Goal: Task Accomplishment & Management: Manage account settings

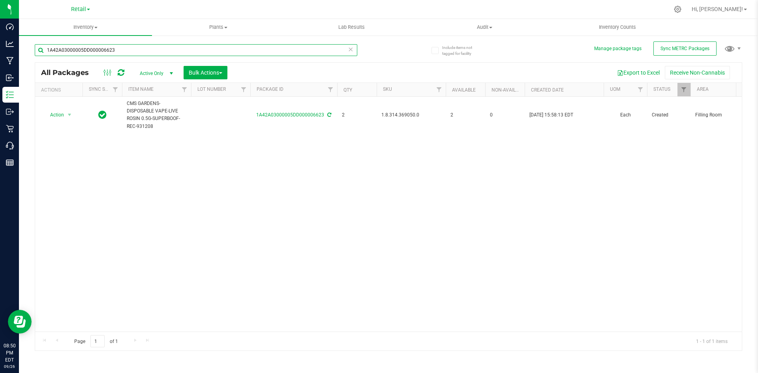
drag, startPoint x: 144, startPoint y: 45, endPoint x: -508, endPoint y: 66, distance: 652.7
click at [0, 66] on html "Dashboard Analytics Manufacturing Inbound Inventory Outbound Retail Call Center…" at bounding box center [379, 186] width 758 height 373
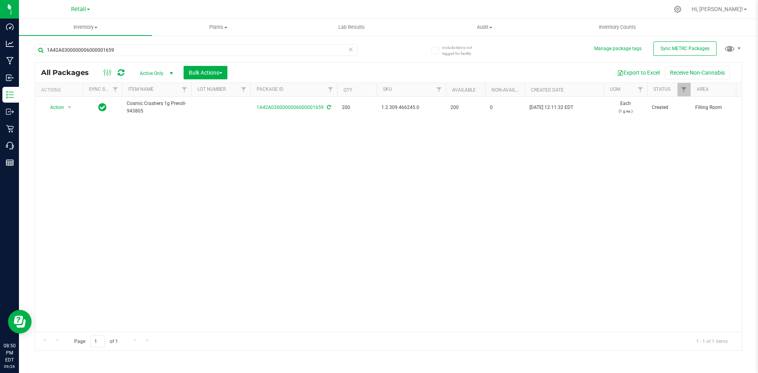
click at [408, 108] on span "1.2.309.466245.0" at bounding box center [411, 107] width 60 height 7
copy span "1.2.309.466245.0"
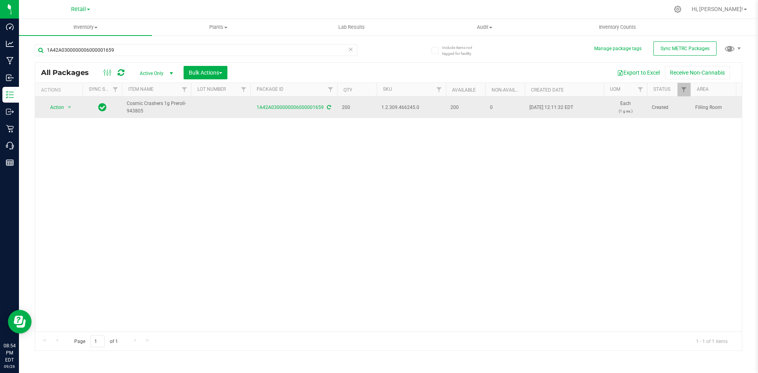
click at [330, 107] on div "1A42A0300000006000001659" at bounding box center [293, 107] width 89 height 7
click at [328, 108] on icon at bounding box center [329, 107] width 4 height 5
click at [327, 109] on icon at bounding box center [329, 107] width 4 height 5
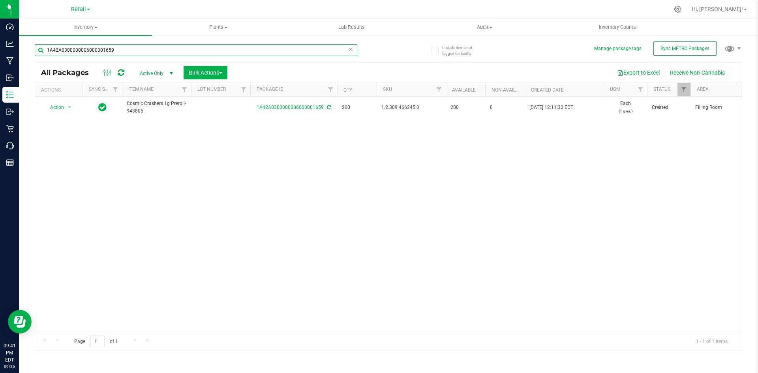
drag, startPoint x: 140, startPoint y: 50, endPoint x: -375, endPoint y: 108, distance: 518.7
click at [0, 108] on html "Dashboard Analytics Manufacturing Inbound Inventory Outbound Retail Call Center…" at bounding box center [379, 186] width 758 height 373
type input "1A42A03000001FC000001839"
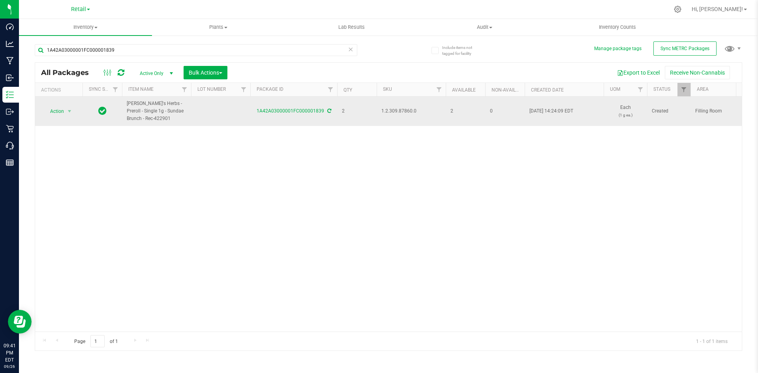
click at [411, 111] on span "1.2.309.87860.0" at bounding box center [411, 110] width 60 height 7
click at [410, 111] on span "1.2.309.87860.0" at bounding box center [411, 110] width 60 height 7
click at [410, 110] on span "1.2.309.87860.0" at bounding box center [411, 110] width 60 height 7
copy span "1.2.309.87860.0"
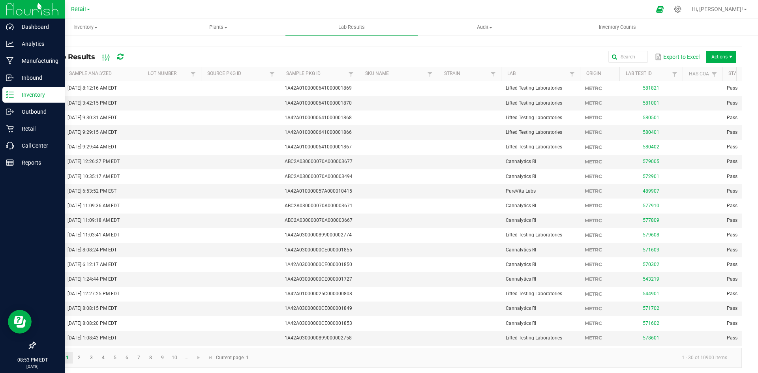
drag, startPoint x: 36, startPoint y: 93, endPoint x: 41, endPoint y: 93, distance: 5.9
click at [36, 93] on p "Inventory" at bounding box center [37, 94] width 47 height 9
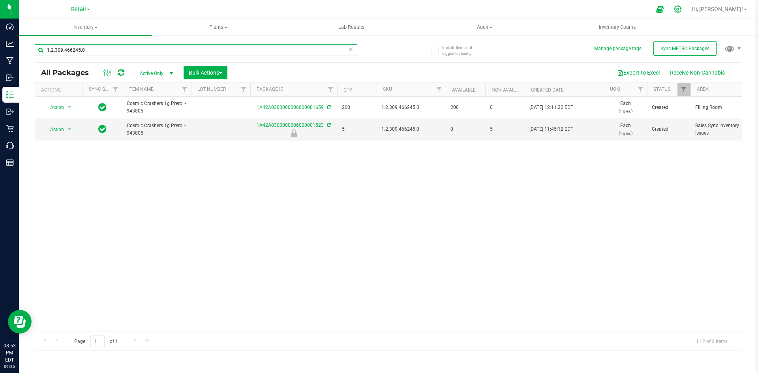
type input "1.2.309.466245.0"
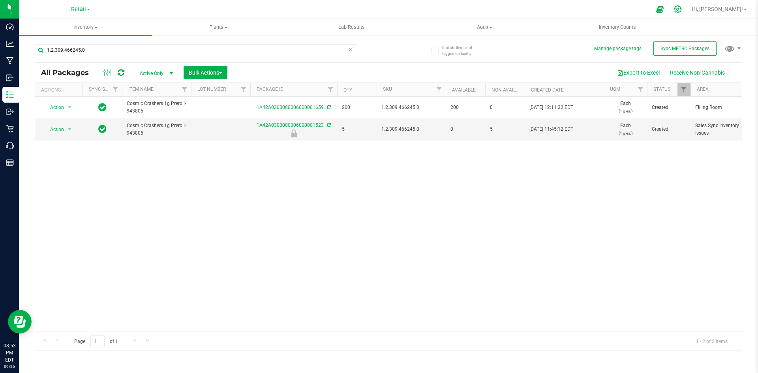
click at [682, 9] on icon at bounding box center [677, 9] width 8 height 8
click at [682, 8] on icon at bounding box center [677, 9] width 8 height 8
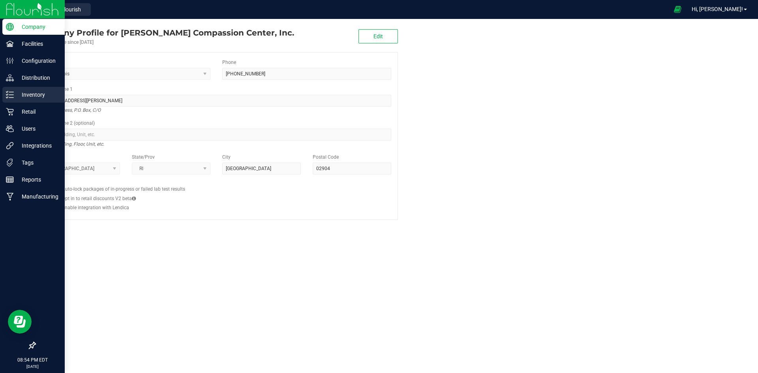
click at [49, 92] on p "Inventory" at bounding box center [37, 94] width 47 height 9
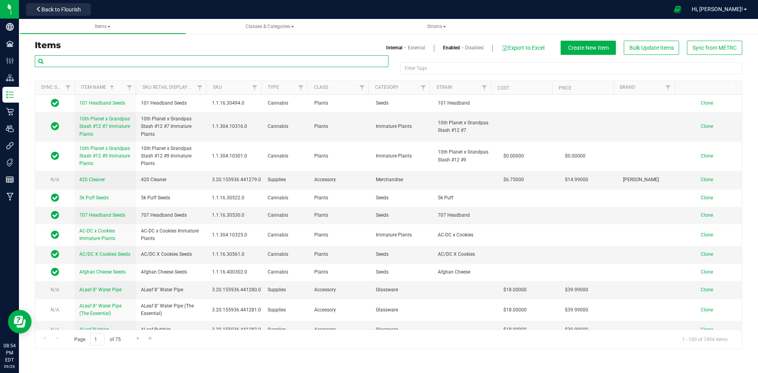
paste input "1.2.309.466245.0"
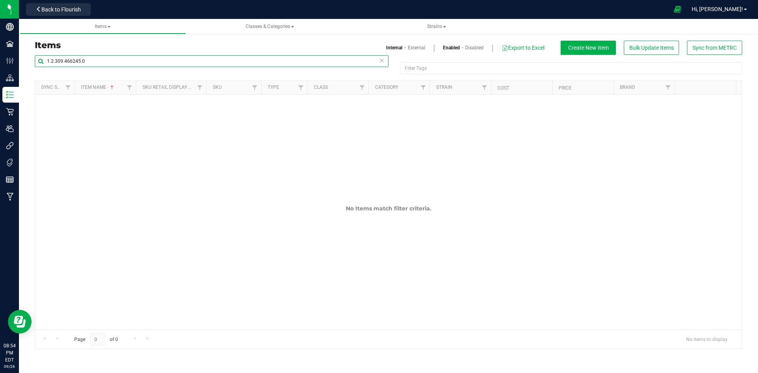
type input "1.2.309.466245.0"
click at [416, 51] on link "External" at bounding box center [416, 47] width 17 height 7
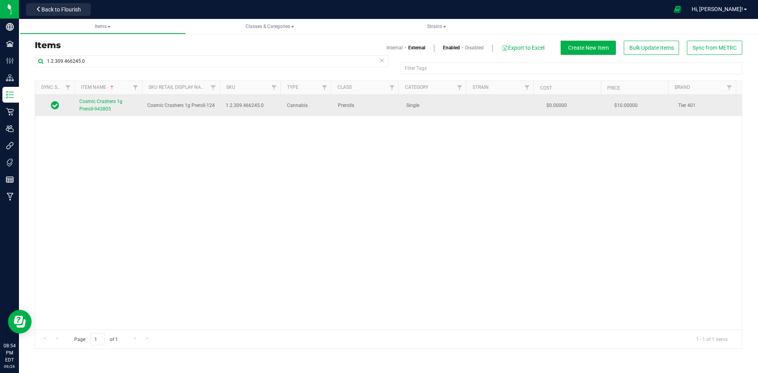
click at [95, 105] on link "Cosmic Crashers 1g Preroll-943805" at bounding box center [108, 105] width 58 height 15
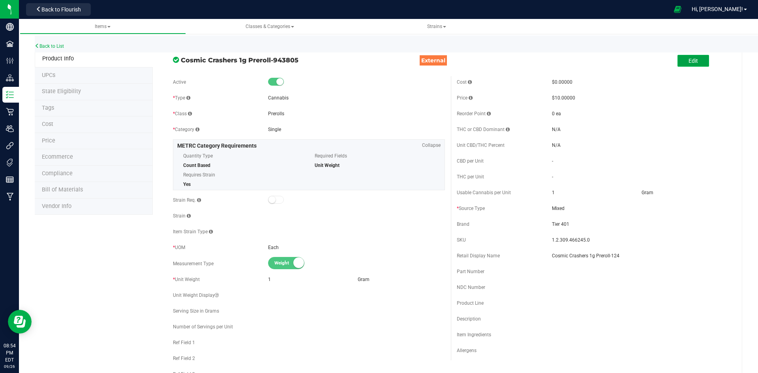
click at [696, 61] on button "Edit" at bounding box center [693, 61] width 32 height 12
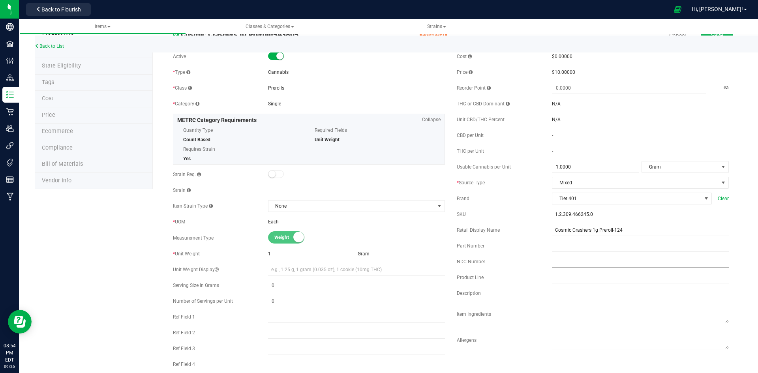
scroll to position [39, 0]
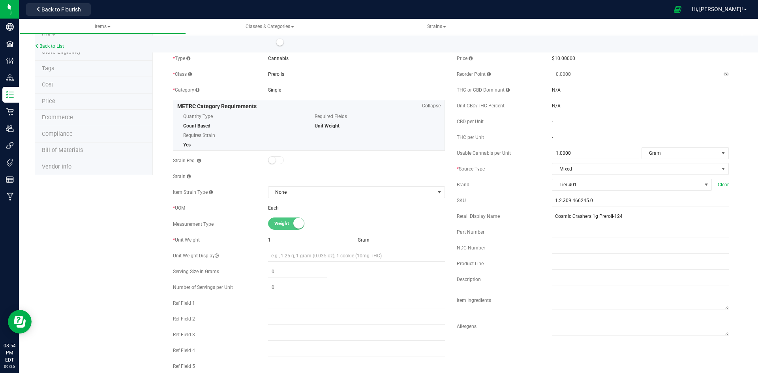
click at [624, 214] on input "Cosmic Crashers 1g Preroll-124" at bounding box center [640, 216] width 177 height 12
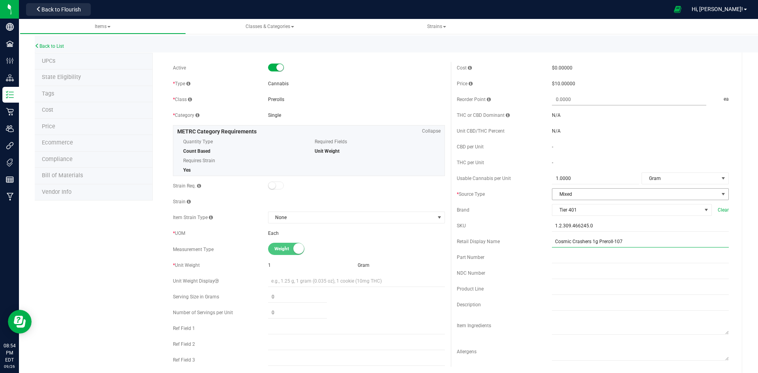
scroll to position [0, 0]
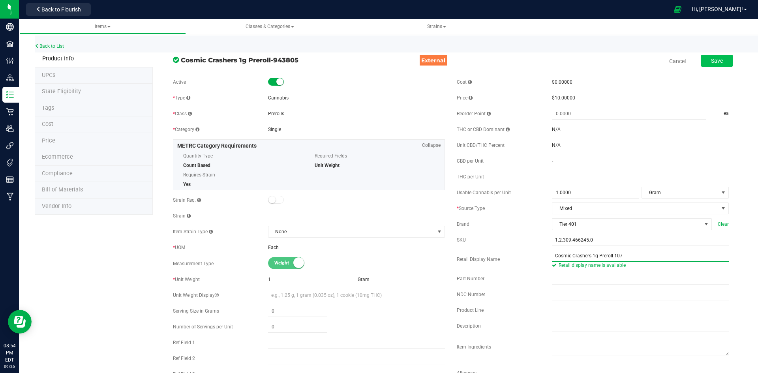
type input "Cosmic Crashers 1g Preroll-107"
click at [720, 61] on button "Save" at bounding box center [717, 61] width 32 height 12
